Goal: Navigation & Orientation: Find specific page/section

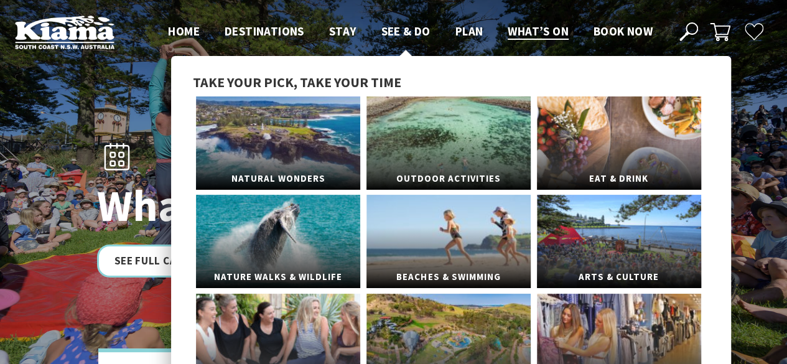
click at [403, 33] on span "See & Do" at bounding box center [405, 31] width 49 height 15
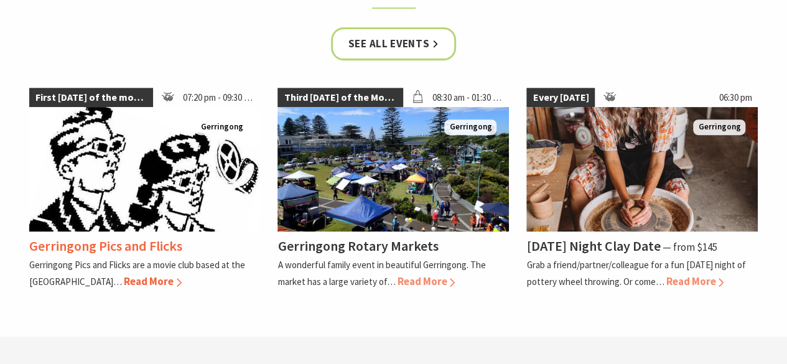
scroll to position [2559, 0]
